Goal: Task Accomplishment & Management: Complete application form

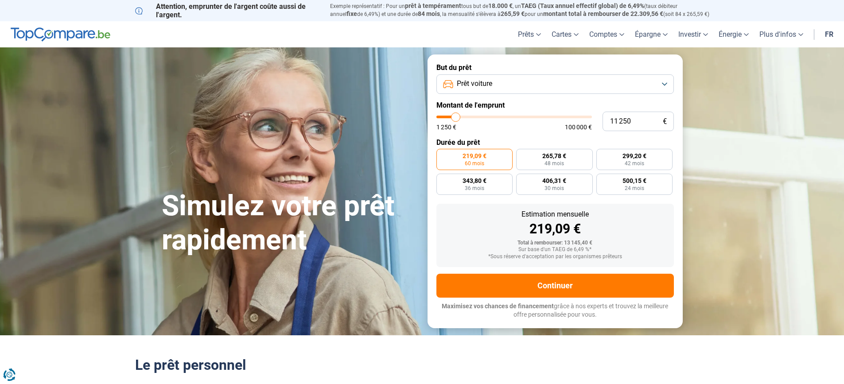
click at [444, 198] on form "But du prêt Prêt voiture Montant de l'emprunt 11 250 € 1 250 € 100 000 € Durée …" at bounding box center [554, 190] width 255 height 273
drag, startPoint x: 641, startPoint y: 124, endPoint x: 457, endPoint y: 119, distance: 184.4
click at [480, 122] on div "11 250 € 1 250 € 100 000 €" at bounding box center [554, 121] width 237 height 19
type input "1"
type input "1250"
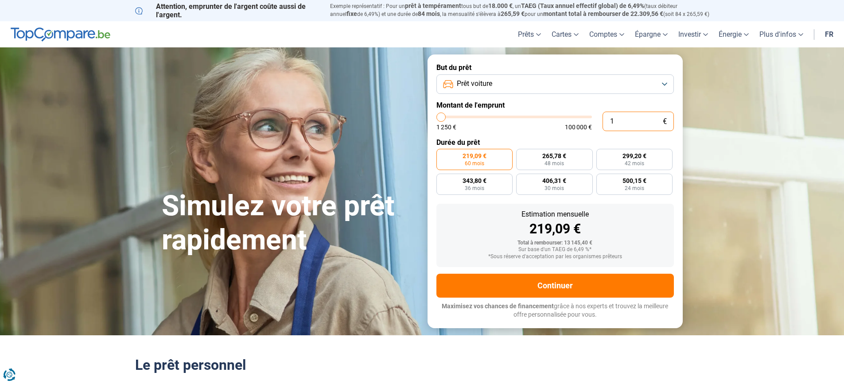
type input "13"
type input "1250"
type input "130"
type input "1250"
type input "1 300"
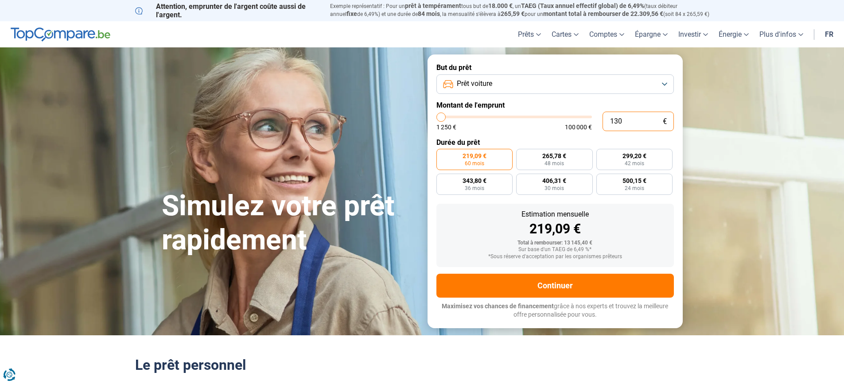
type input "1250"
type input "13 000"
type input "13000"
type input "13 000"
click at [487, 156] on label "253,17 € 60 mois" at bounding box center [474, 159] width 77 height 21
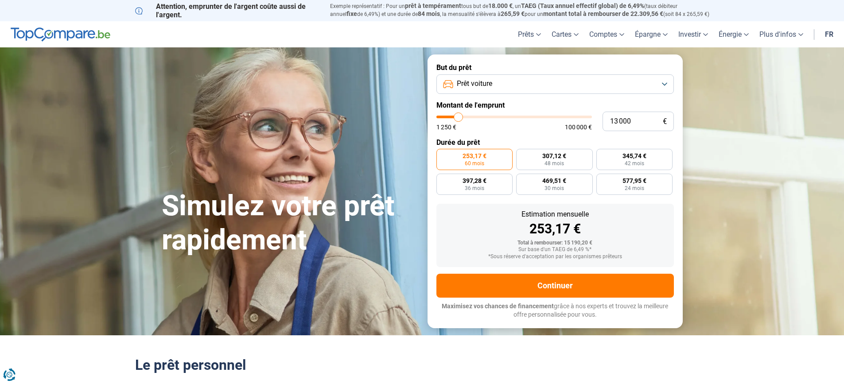
click at [442, 155] on input "253,17 € 60 mois" at bounding box center [439, 152] width 6 height 6
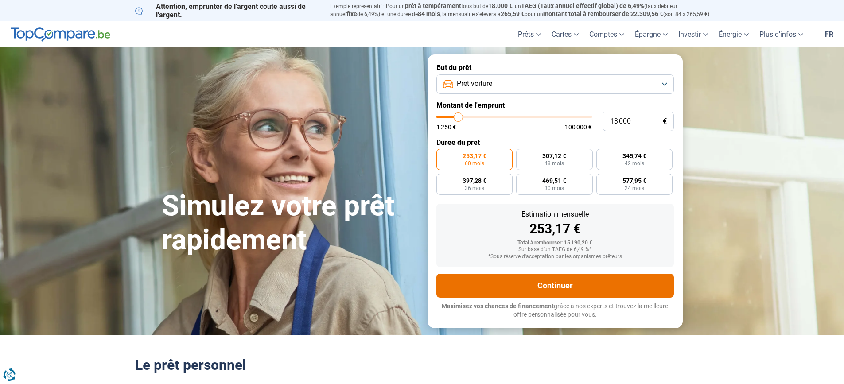
click at [570, 287] on button "Continuer" at bounding box center [554, 286] width 237 height 24
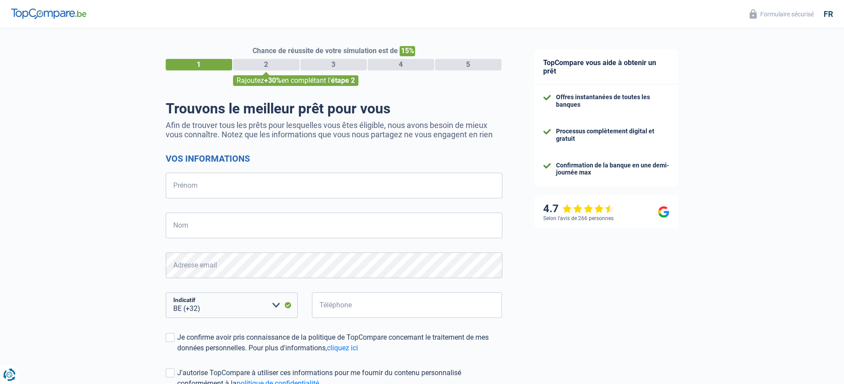
select select "32"
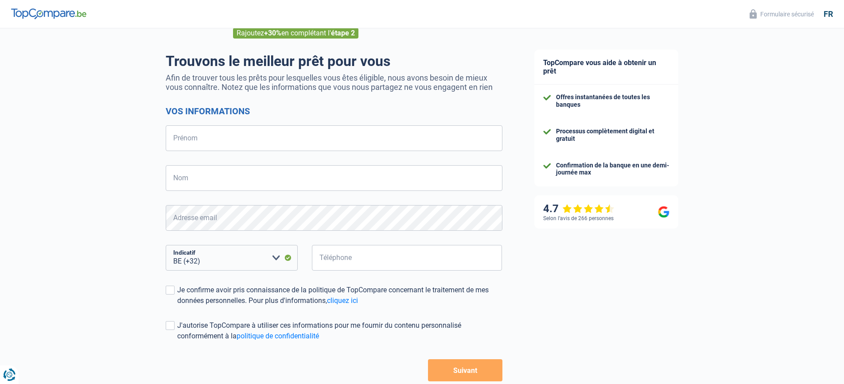
scroll to position [97, 0]
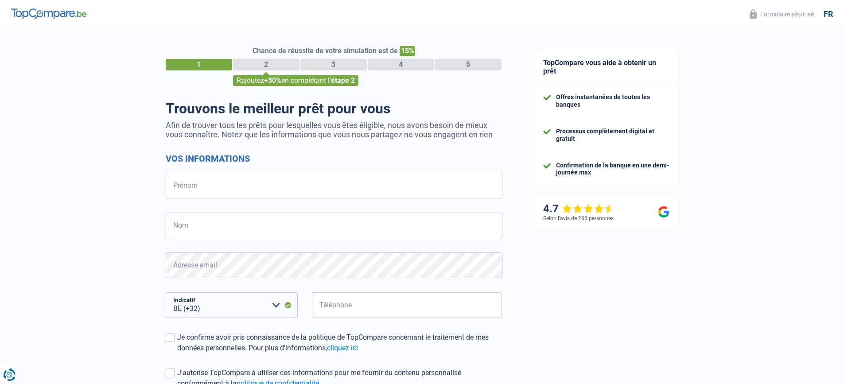
select select "32"
